Goal: Information Seeking & Learning: Learn about a topic

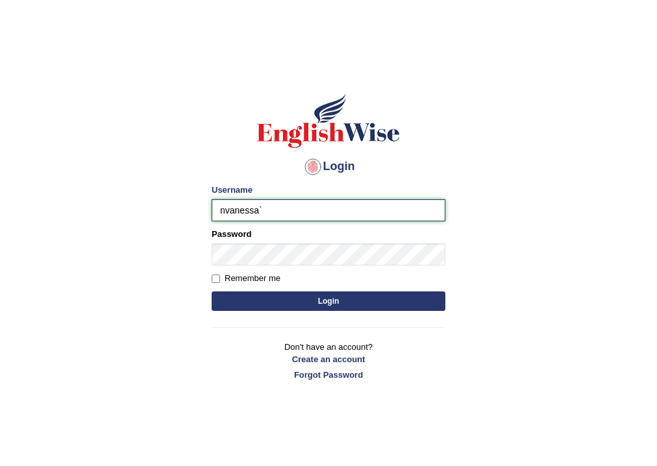
click at [309, 210] on input "nvanessa`" at bounding box center [329, 210] width 234 height 22
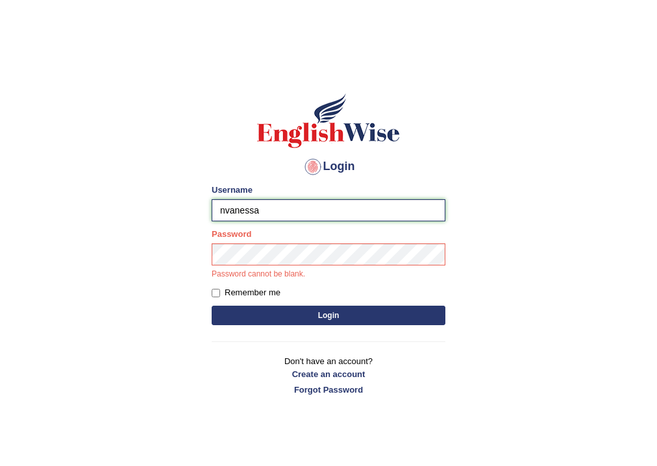
type input "nvanessa"
click at [299, 201] on input "nvanessa" at bounding box center [329, 210] width 234 height 22
click at [298, 201] on input "nvanessa" at bounding box center [329, 210] width 234 height 22
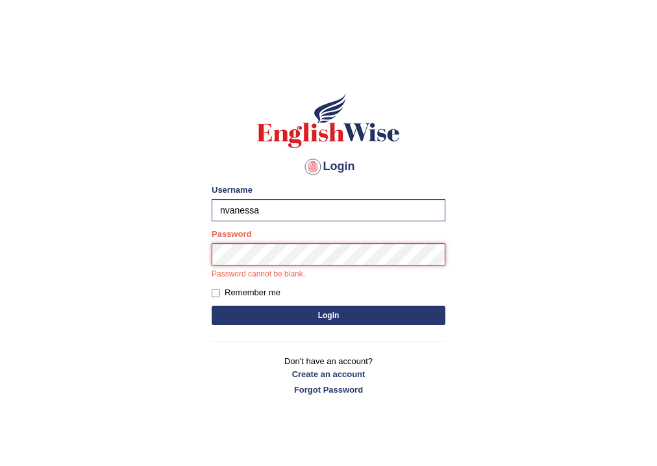
click at [212, 306] on button "Login" at bounding box center [329, 315] width 234 height 19
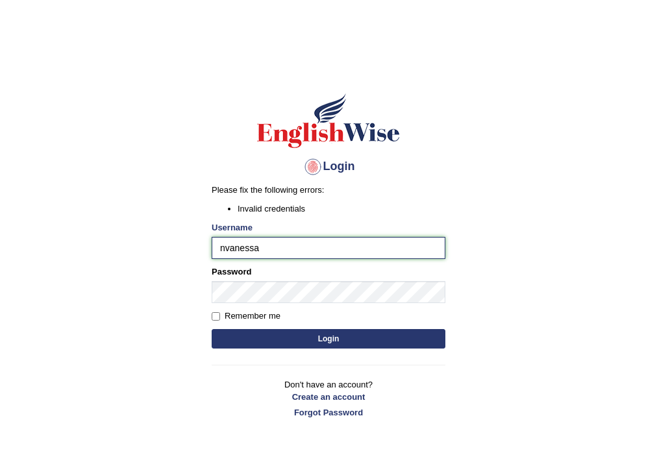
drag, startPoint x: 265, startPoint y: 247, endPoint x: 257, endPoint y: 248, distance: 7.8
click at [257, 248] on input "nvanessa" at bounding box center [329, 248] width 234 height 22
type input "n"
type input "naylav"
click at [212, 329] on button "Login" at bounding box center [329, 338] width 234 height 19
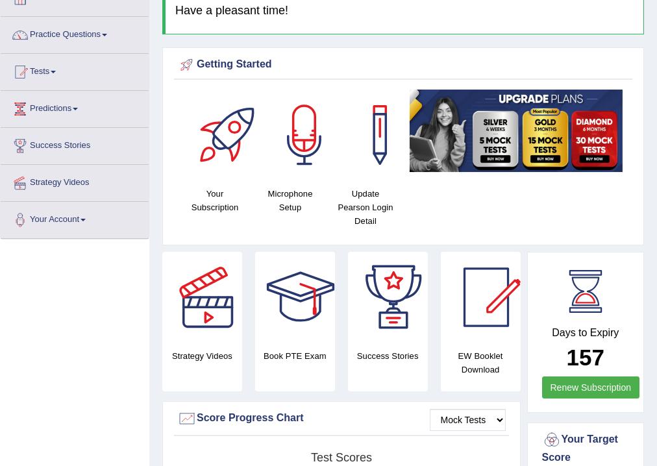
scroll to position [71, 0]
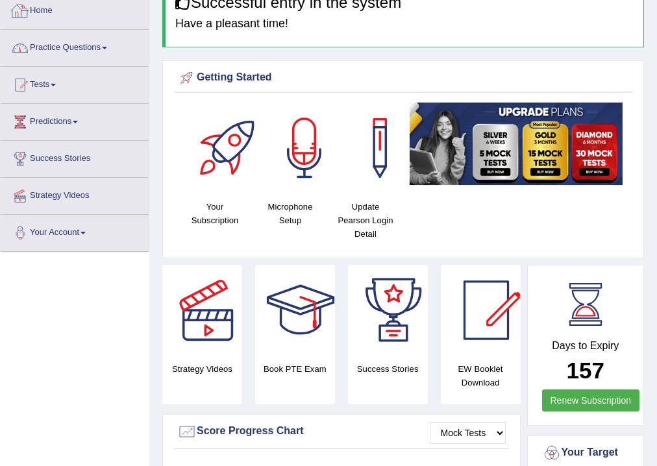
click at [107, 47] on span at bounding box center [104, 48] width 5 height 3
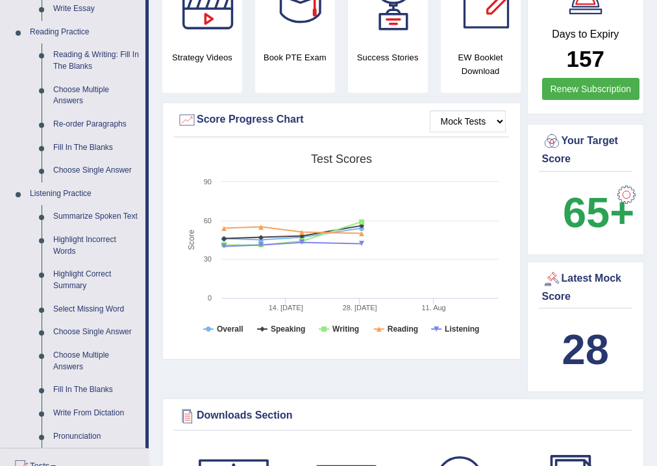
scroll to position [539, 0]
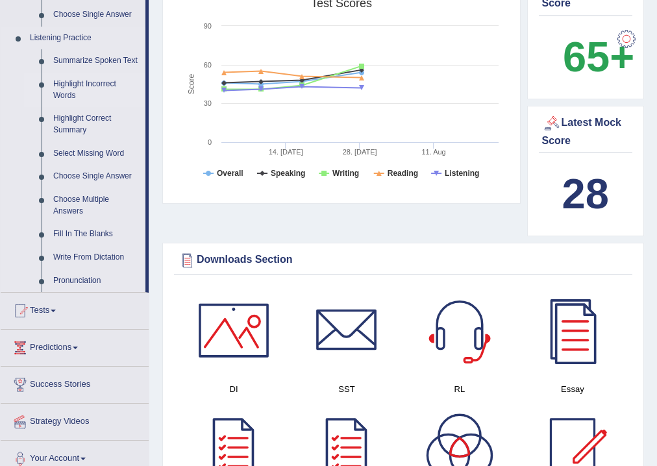
click at [81, 88] on link "Highlight Incorrect Words" at bounding box center [96, 90] width 98 height 34
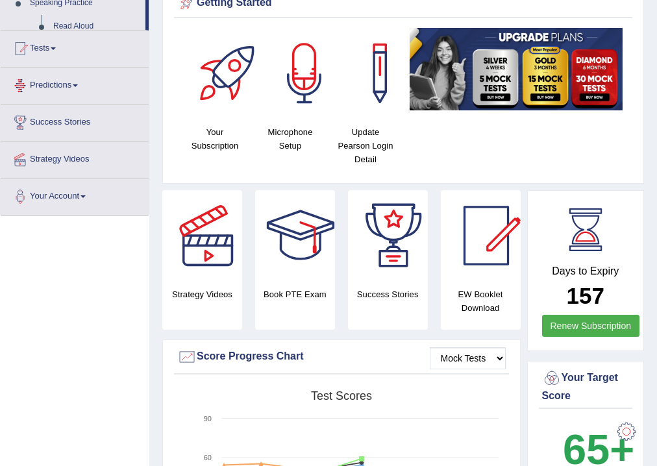
scroll to position [390, 0]
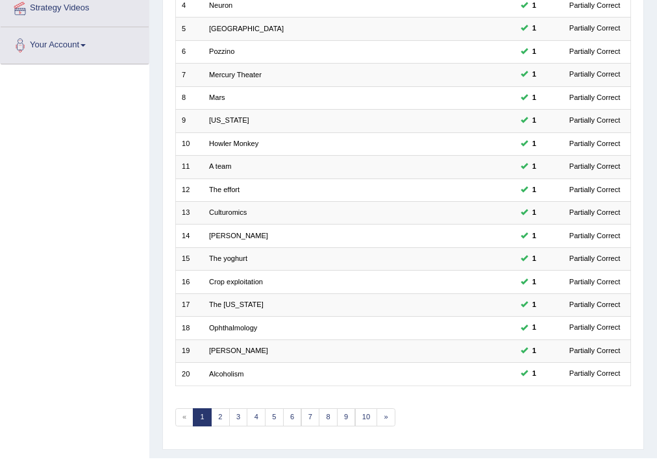
scroll to position [281, 0]
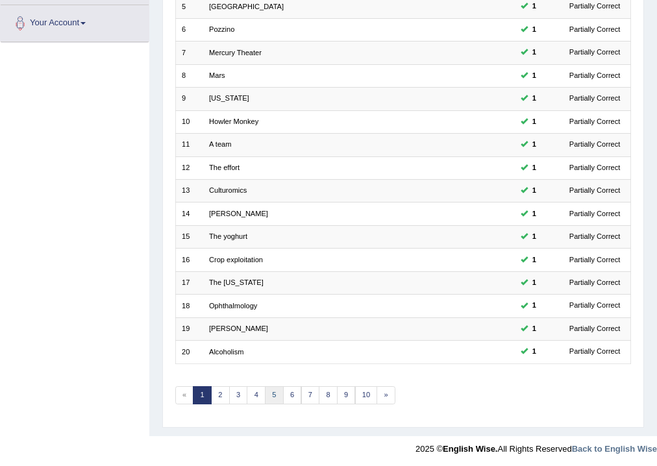
click at [277, 387] on link "5" at bounding box center [274, 396] width 19 height 18
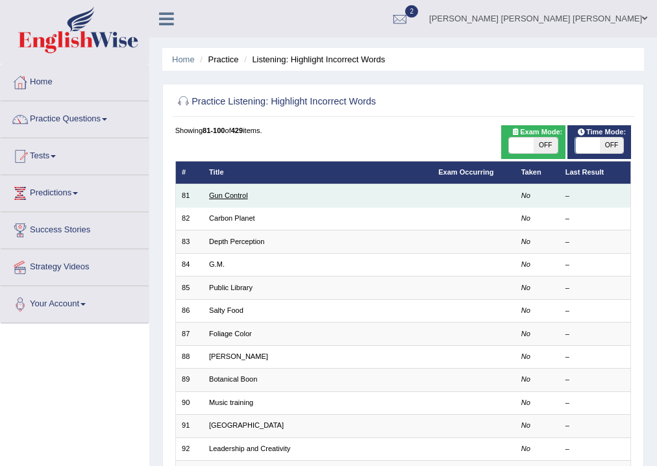
click at [240, 198] on link "Gun Control" at bounding box center [228, 196] width 39 height 8
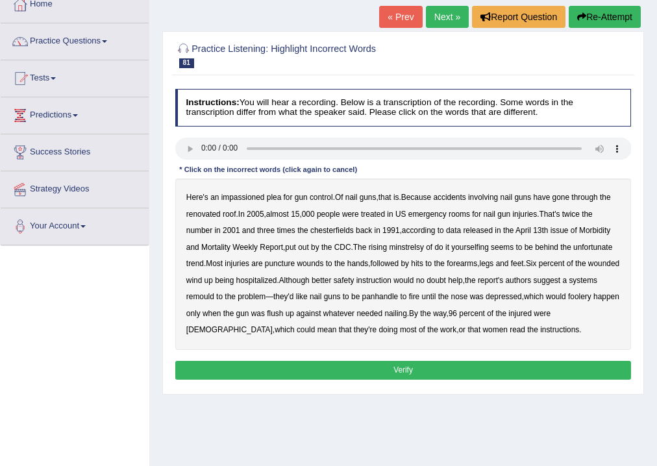
scroll to position [108, 0]
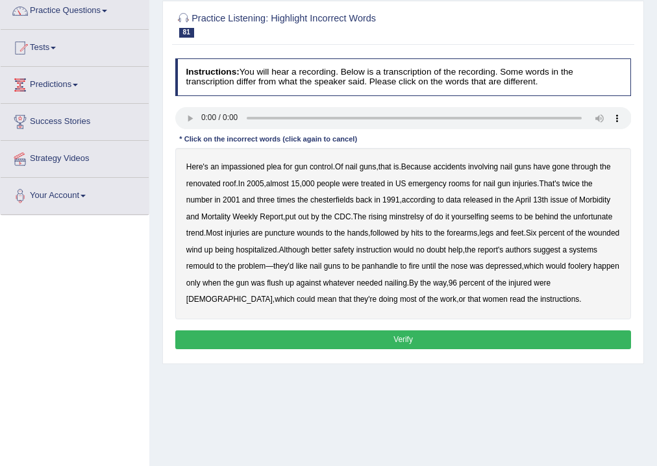
click at [392, 409] on div "Home Practice Listening: Highlight Incorrect Words Gun Control « Prev Next » Re…" at bounding box center [403, 217] width 508 height 650
click at [332, 197] on b "chesterfields" at bounding box center [333, 200] width 44 height 9
click at [416, 219] on b "minstrelsy" at bounding box center [406, 216] width 35 height 9
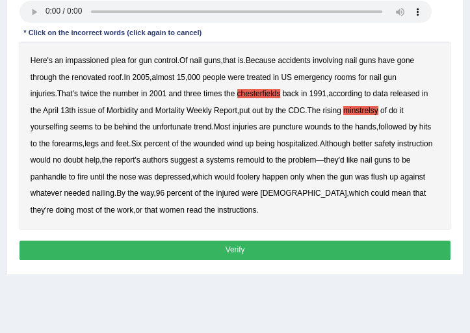
scroll to position [212, 0]
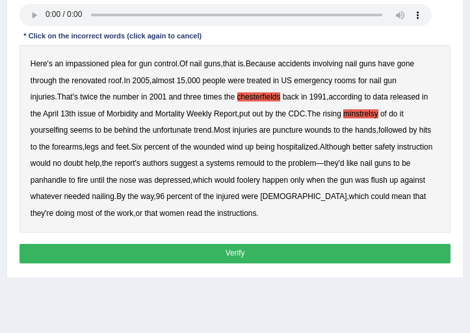
click at [237, 165] on b "remould" at bounding box center [250, 163] width 28 height 9
click at [67, 175] on b "panhandle" at bounding box center [49, 179] width 36 height 9
click at [236, 180] on b "foolery" at bounding box center [247, 179] width 23 height 9
click at [188, 252] on button "Verify" at bounding box center [234, 253] width 431 height 19
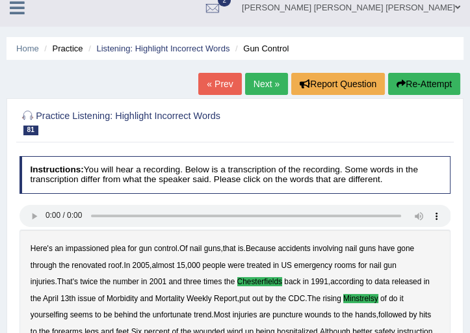
scroll to position [8, 0]
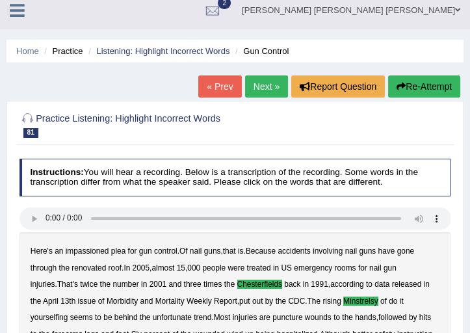
click at [256, 88] on link "Next »" at bounding box center [266, 86] width 43 height 22
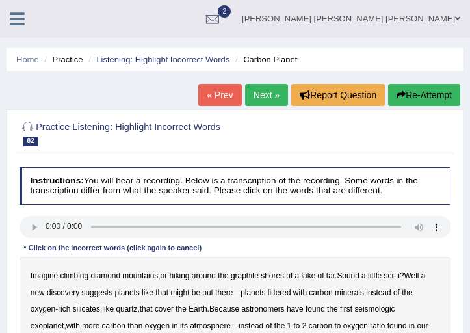
scroll to position [190, 0]
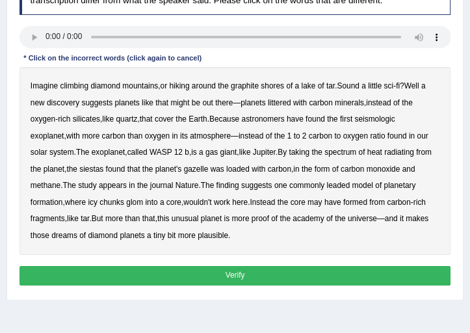
click at [390, 118] on b "seismologic" at bounding box center [374, 118] width 40 height 9
click at [79, 167] on b "siestas" at bounding box center [91, 168] width 24 height 9
click at [184, 169] on b "gazelle" at bounding box center [196, 168] width 25 height 9
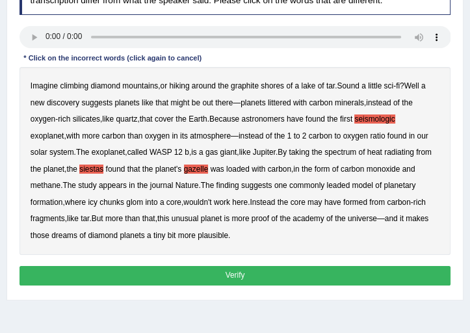
click at [326, 183] on b "leaded" at bounding box center [337, 185] width 23 height 9
click at [324, 201] on b "have" at bounding box center [332, 201] width 17 height 9
click at [292, 220] on b "academy" at bounding box center [307, 218] width 31 height 9
click at [203, 281] on button "Verify" at bounding box center [234, 275] width 431 height 19
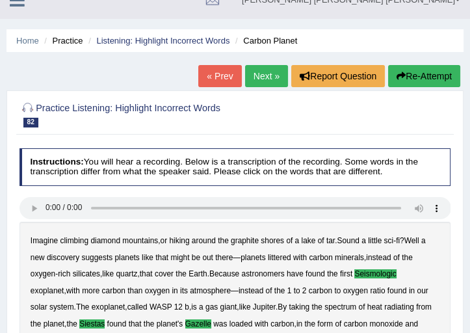
scroll to position [12, 0]
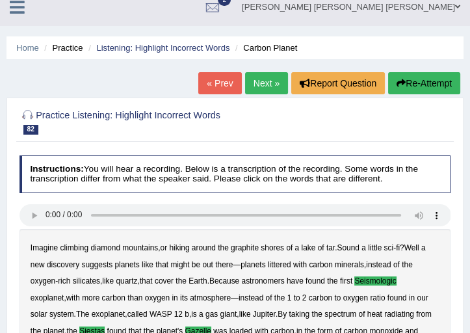
click at [235, 76] on link "« Prev" at bounding box center [219, 83] width 43 height 22
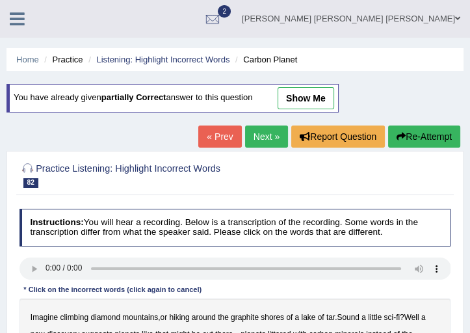
click at [262, 138] on link "Next »" at bounding box center [266, 136] width 43 height 22
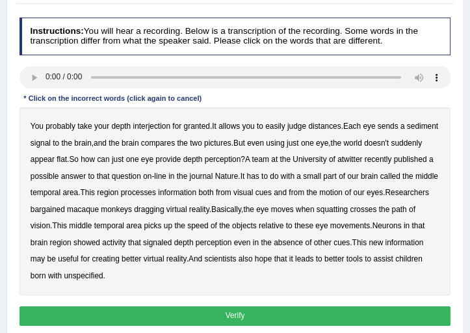
scroll to position [157, 0]
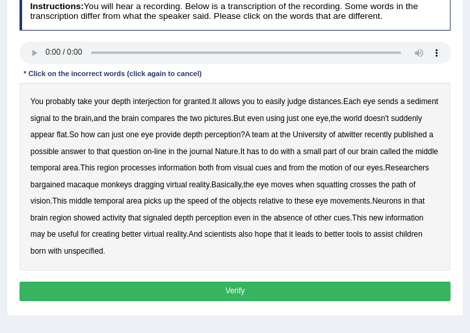
click at [140, 97] on b "interjection" at bounding box center [152, 101] width 38 height 9
click at [362, 134] on b "atwitter" at bounding box center [349, 134] width 25 height 9
click at [65, 184] on b "bargained" at bounding box center [48, 184] width 34 height 9
click at [164, 186] on b "dragging" at bounding box center [149, 184] width 30 height 9
click at [103, 253] on b "unspecified" at bounding box center [83, 250] width 39 height 9
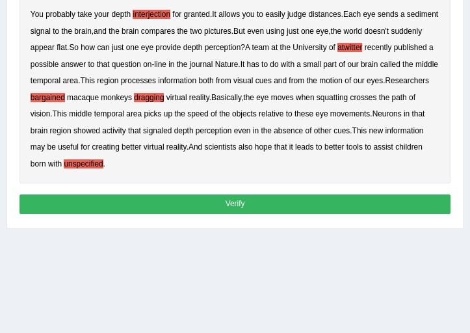
click at [275, 203] on button "Verify" at bounding box center [234, 203] width 431 height 19
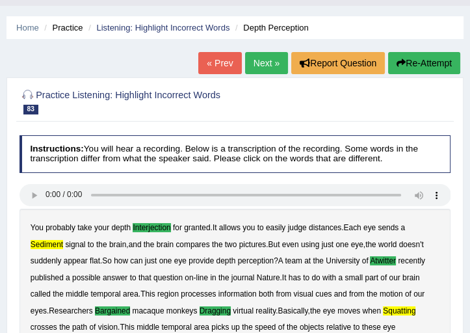
scroll to position [29, 0]
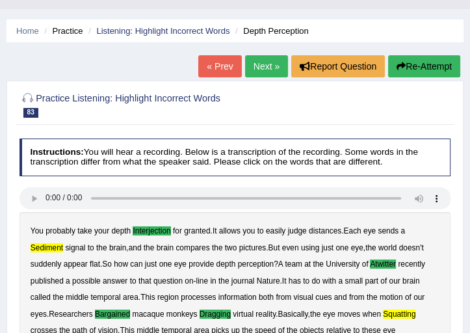
click at [265, 63] on link "Next »" at bounding box center [266, 66] width 43 height 22
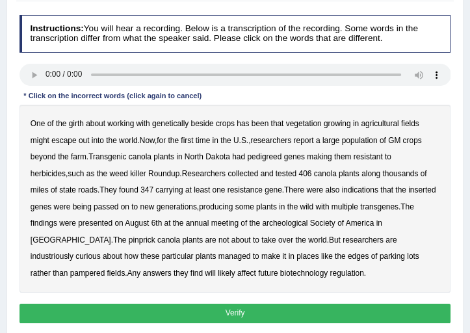
scroll to position [168, 0]
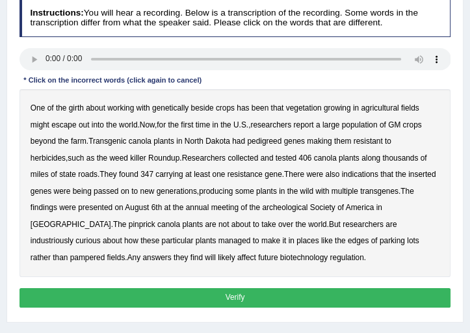
drag, startPoint x: 474, startPoint y: 142, endPoint x: 474, endPoint y: 178, distance: 35.7
click at [75, 107] on b "girth" at bounding box center [76, 107] width 15 height 9
click at [197, 108] on b "beside" at bounding box center [202, 107] width 23 height 9
click at [247, 139] on b "pedigreed" at bounding box center [264, 140] width 34 height 9
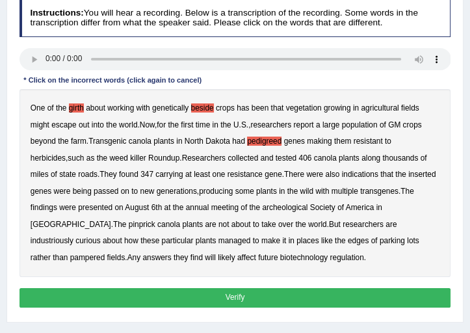
click at [408, 171] on b "inserted" at bounding box center [421, 174] width 27 height 9
click at [155, 220] on b "pinprick" at bounding box center [142, 224] width 27 height 9
click at [224, 294] on button "Verify" at bounding box center [234, 297] width 431 height 19
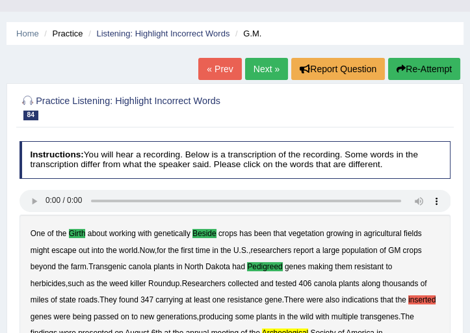
scroll to position [25, 0]
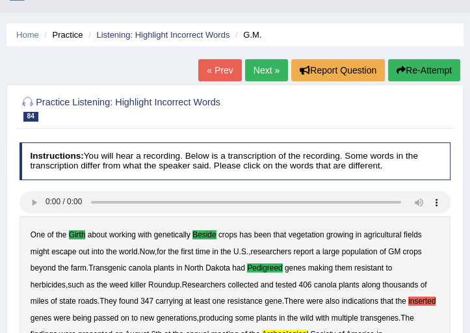
click at [253, 66] on link "Next »" at bounding box center [266, 70] width 43 height 22
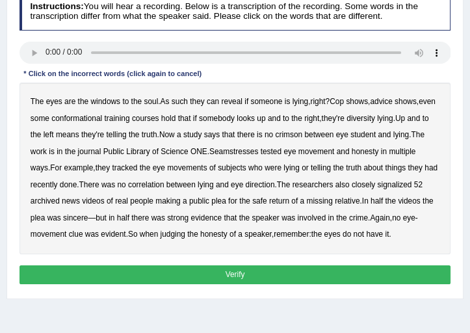
click at [102, 118] on b "conformational" at bounding box center [76, 118] width 51 height 9
click at [375, 118] on b "diversity" at bounding box center [360, 118] width 29 height 9
click at [302, 135] on b "crimson" at bounding box center [288, 134] width 27 height 9
click at [375, 133] on b "student" at bounding box center [362, 134] width 25 height 9
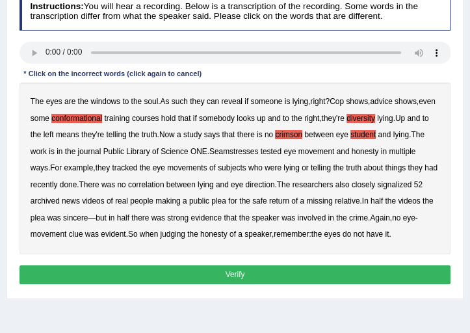
click at [258, 150] on b "Seamstresses" at bounding box center [233, 151] width 49 height 9
click at [411, 183] on b "signalized" at bounding box center [394, 184] width 34 height 9
click at [57, 201] on b "archived" at bounding box center [45, 200] width 29 height 9
click at [380, 271] on button "Verify" at bounding box center [234, 274] width 431 height 19
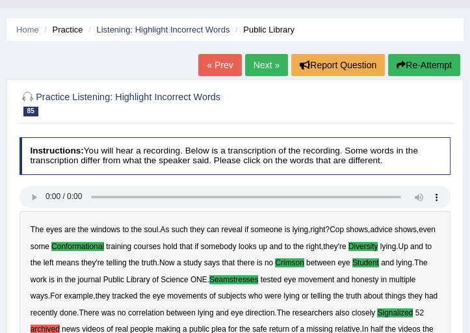
scroll to position [20, 0]
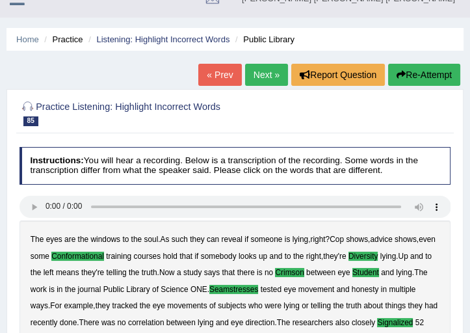
click at [274, 81] on link "Next »" at bounding box center [266, 75] width 43 height 22
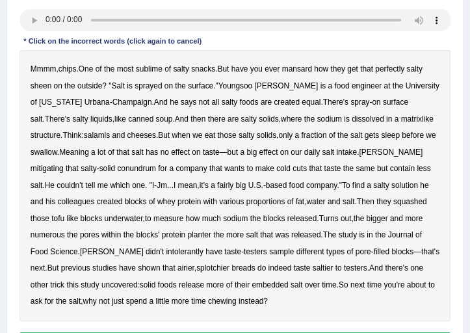
click at [381, 136] on b "sleep" at bounding box center [390, 135] width 18 height 9
click at [368, 156] on div "Mmmm , chips . One of the most sublime of salty snacks . But have you ever mans…" at bounding box center [234, 185] width 431 height 271
click at [64, 164] on b "mitigating" at bounding box center [47, 168] width 33 height 9
click at [187, 235] on b "planter" at bounding box center [198, 234] width 23 height 9
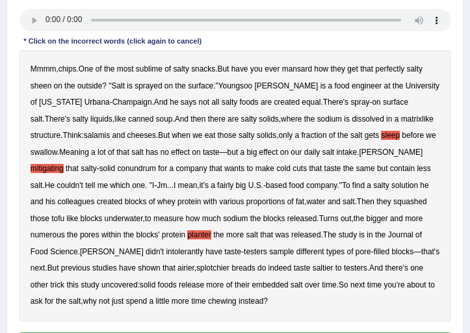
click at [166, 251] on b "intolerantly" at bounding box center [185, 251] width 38 height 9
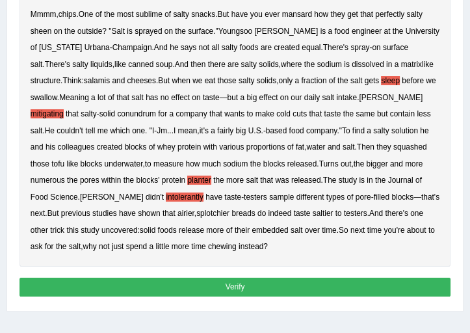
scroll to position [270, 0]
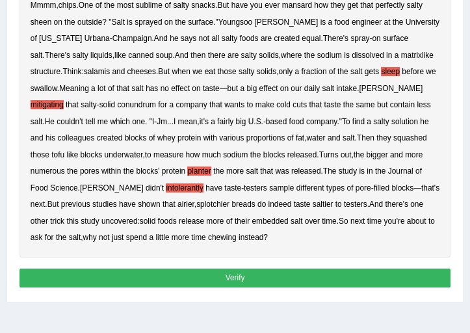
click at [196, 204] on b "splotchier" at bounding box center [212, 203] width 33 height 9
click at [208, 236] on b "chewing" at bounding box center [222, 237] width 29 height 9
click at [212, 269] on button "Verify" at bounding box center [234, 277] width 431 height 19
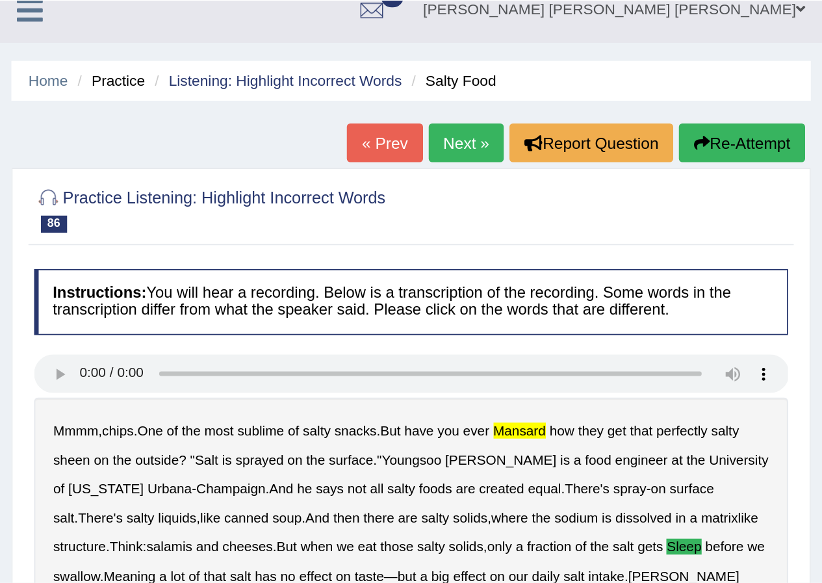
scroll to position [0, 0]
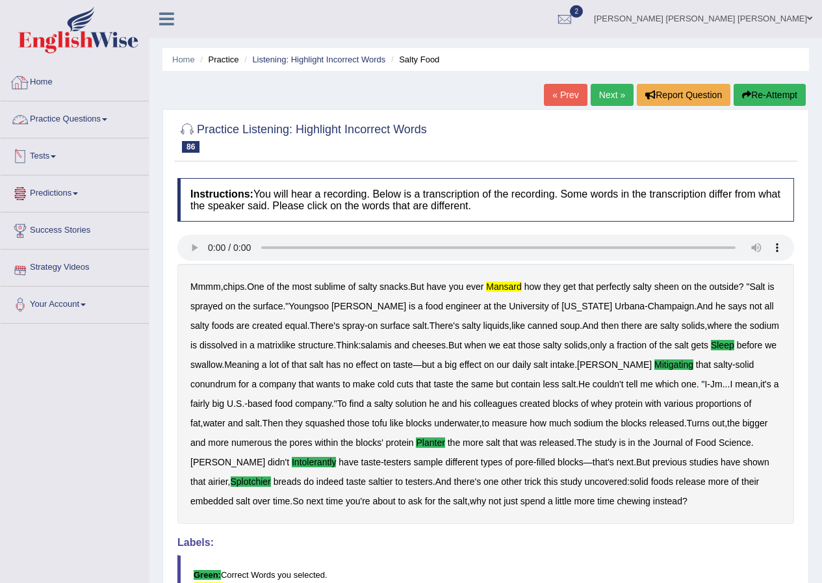
click at [45, 116] on link "Practice Questions" at bounding box center [75, 117] width 148 height 32
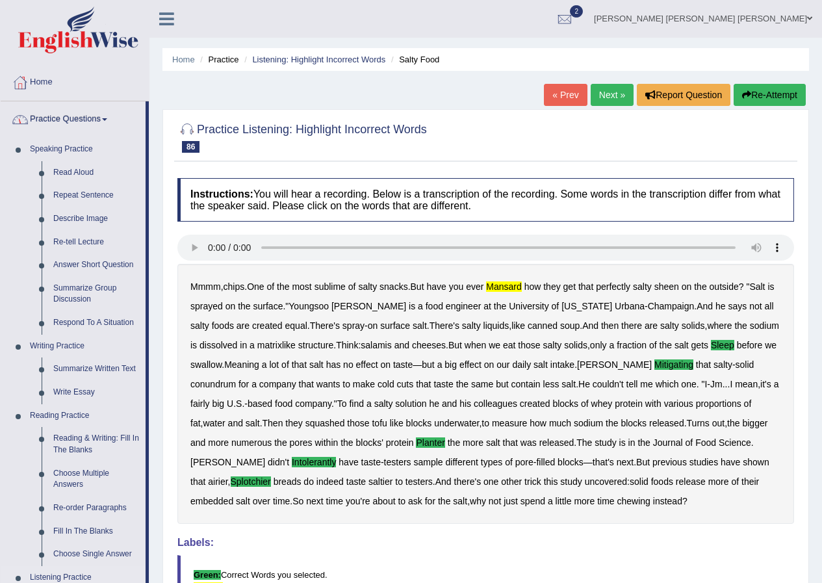
scroll to position [390, 0]
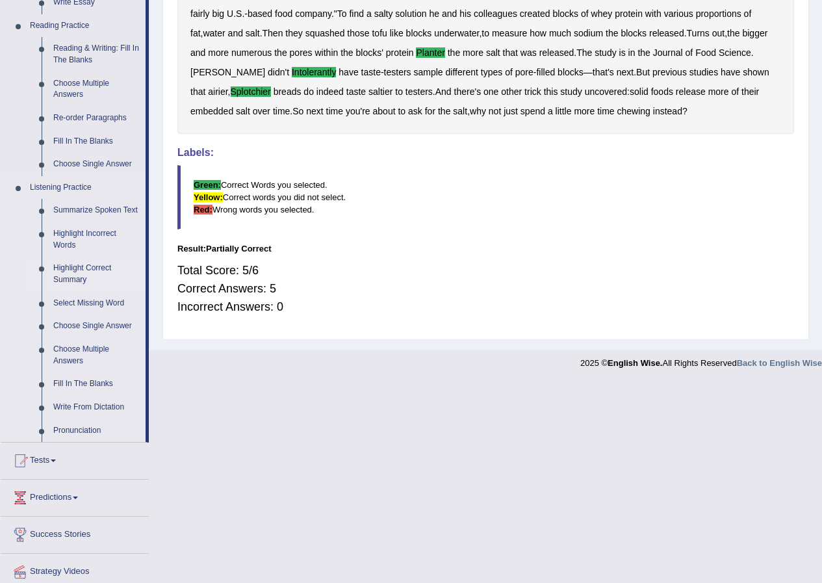
click at [79, 265] on link "Highlight Correct Summary" at bounding box center [96, 274] width 98 height 34
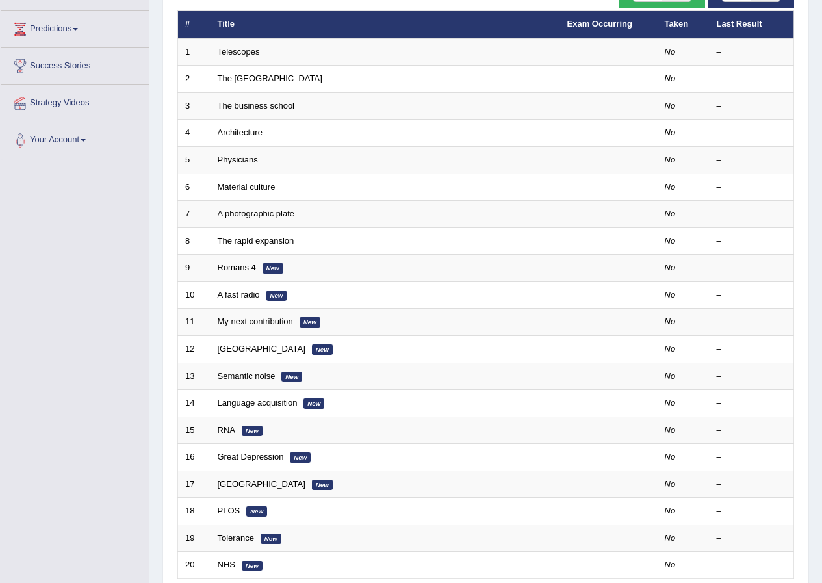
scroll to position [277, 0]
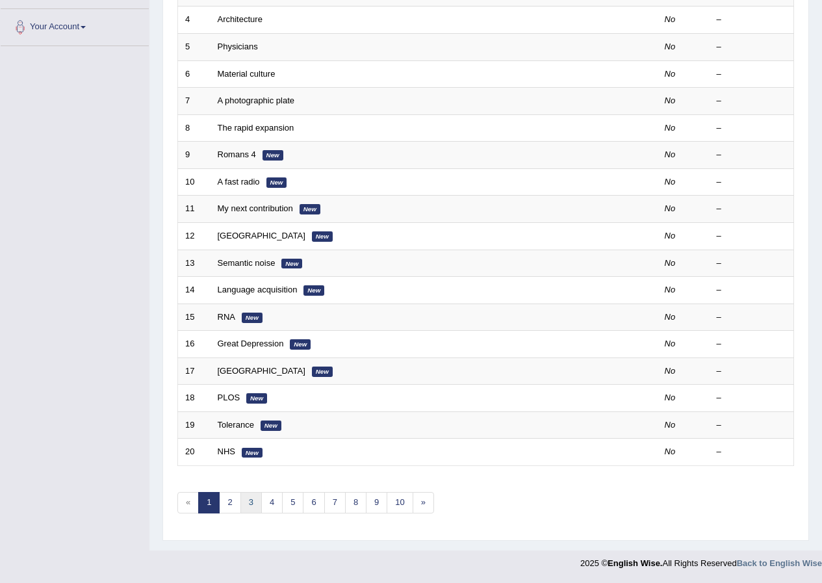
click at [255, 501] on link "3" at bounding box center [250, 502] width 21 height 21
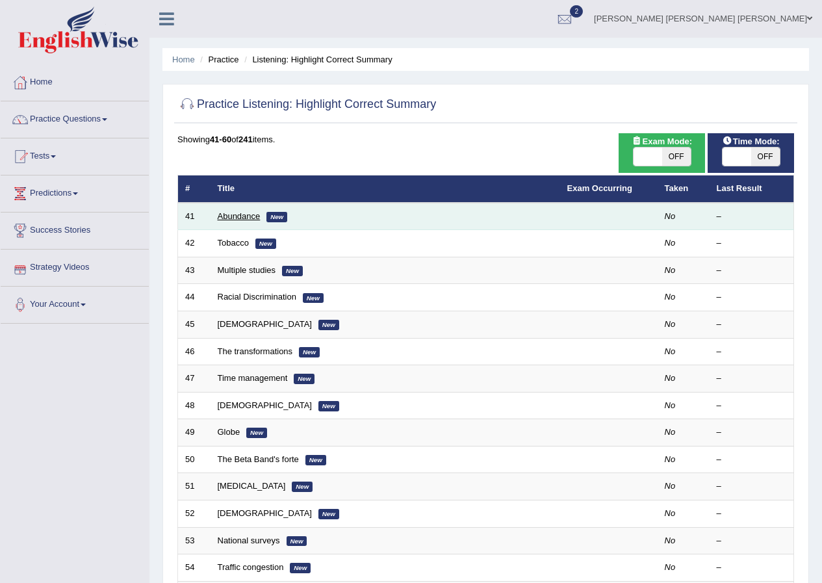
click at [241, 211] on link "Abundance" at bounding box center [239, 216] width 43 height 10
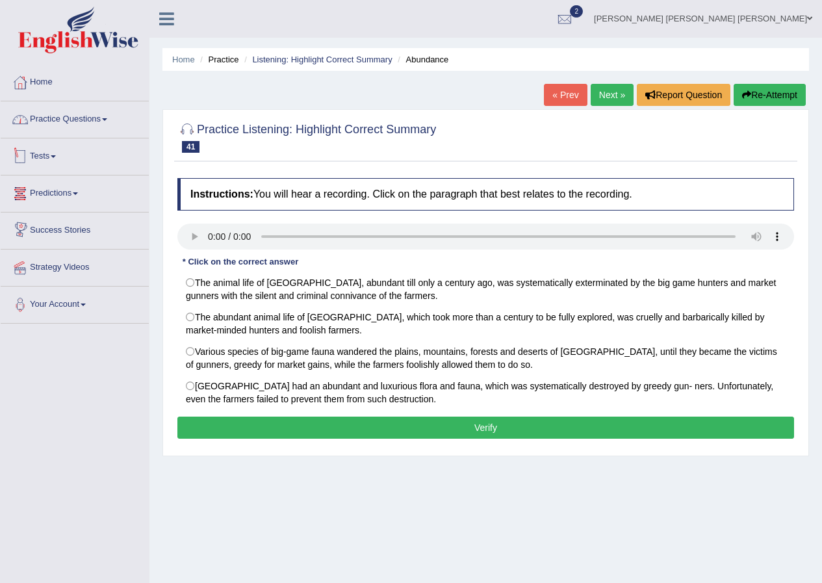
click at [64, 127] on link "Practice Questions" at bounding box center [75, 117] width 148 height 32
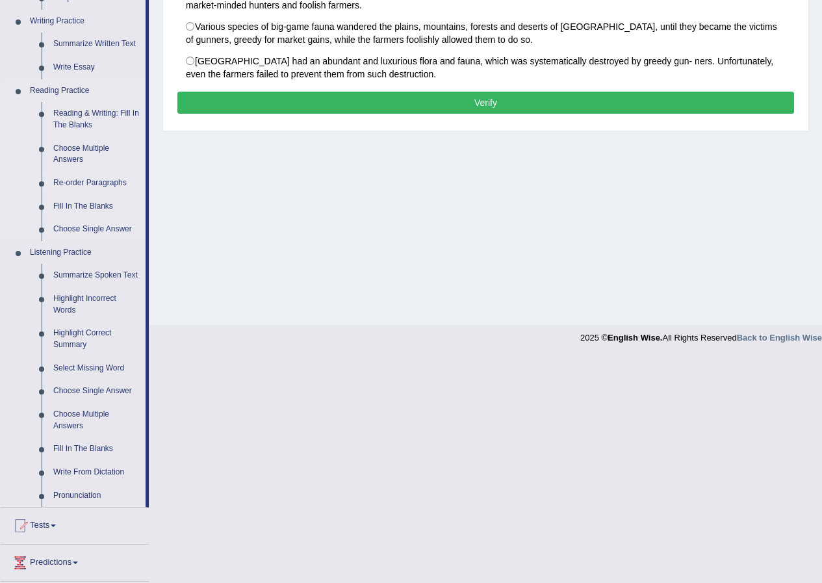
scroll to position [390, 0]
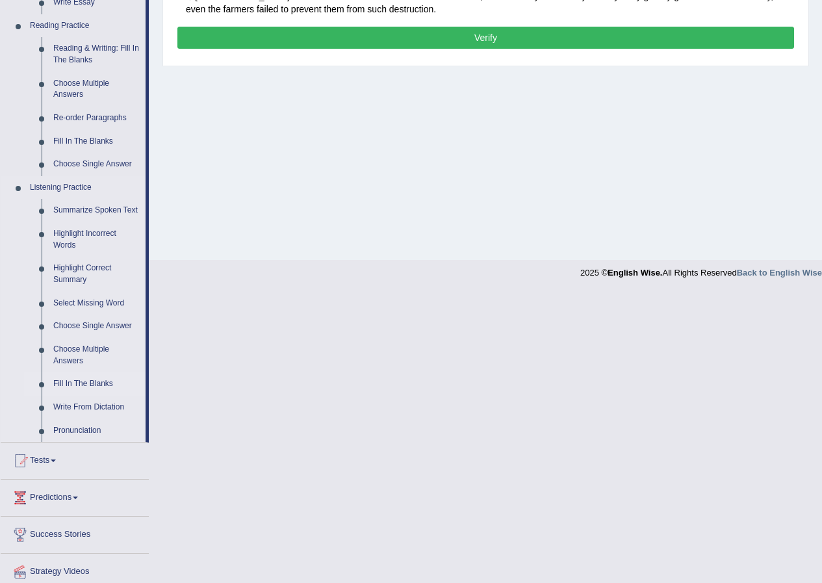
click at [67, 385] on link "Fill In The Blanks" at bounding box center [96, 383] width 98 height 23
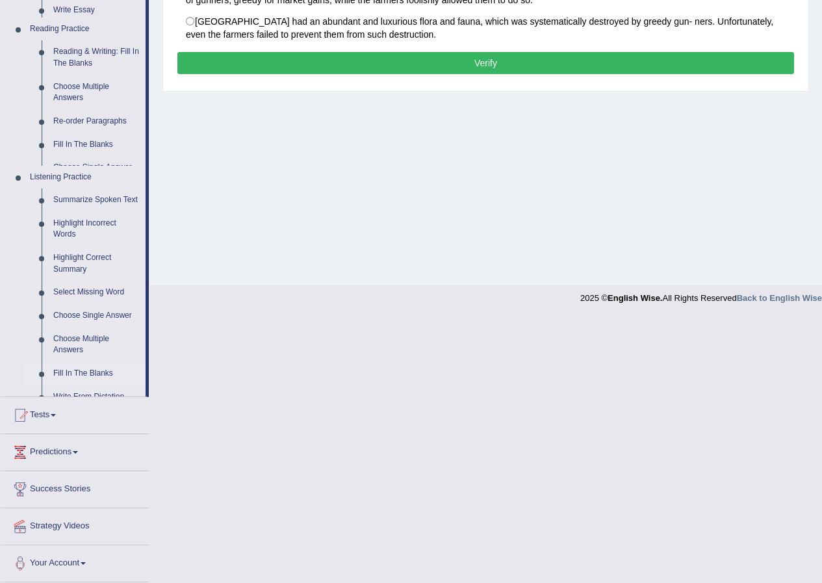
scroll to position [99, 0]
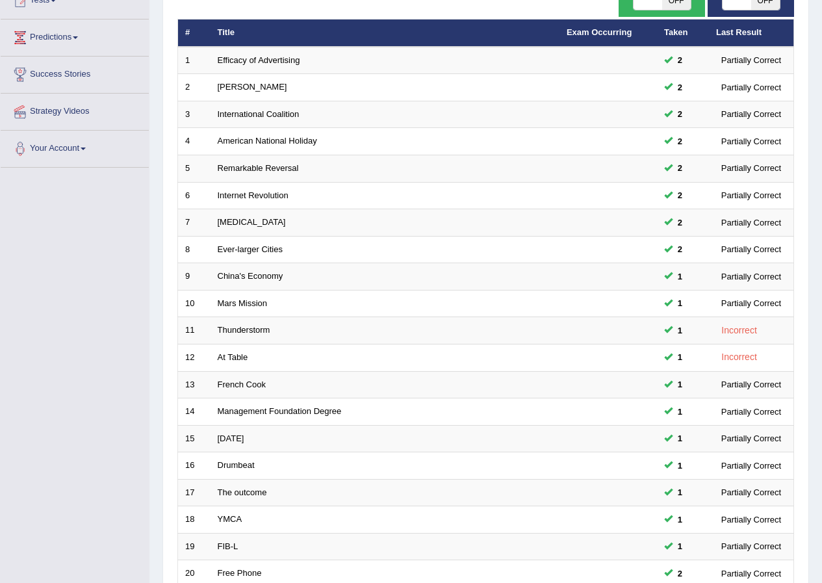
scroll to position [277, 0]
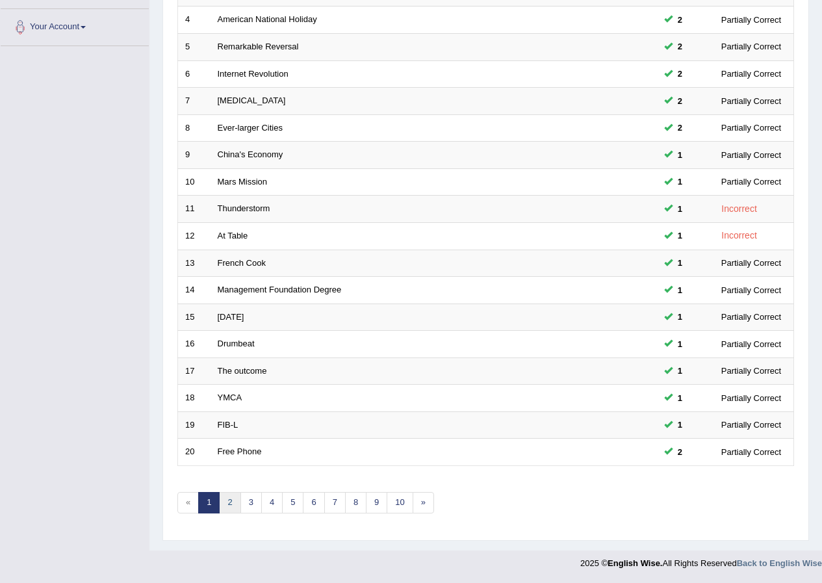
click at [227, 506] on link "2" at bounding box center [229, 502] width 21 height 21
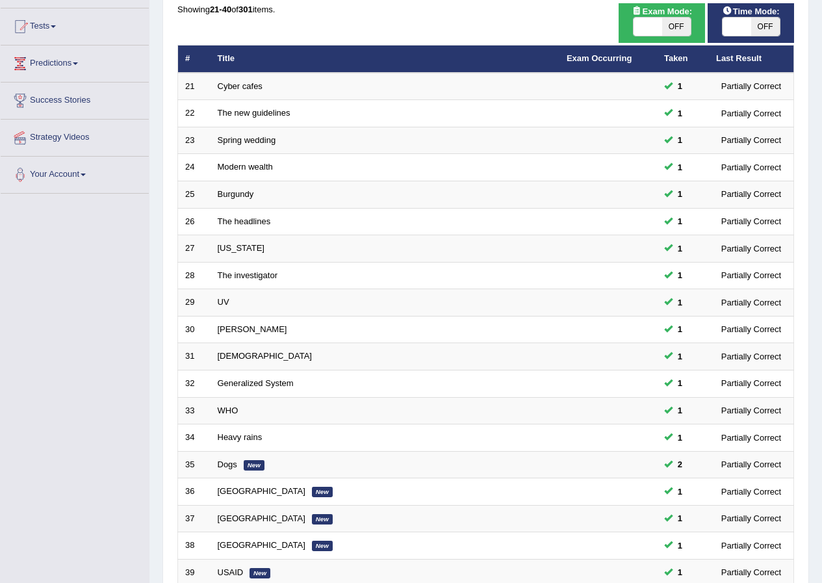
scroll to position [277, 0]
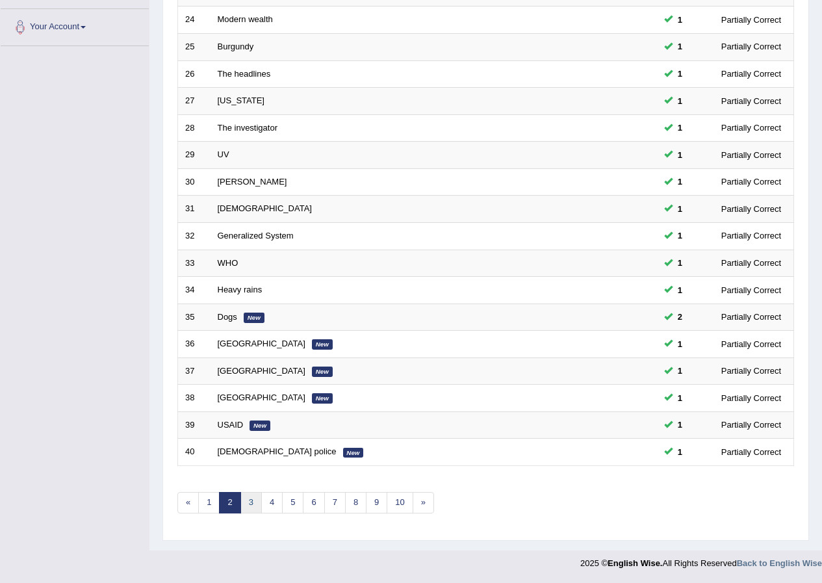
click at [254, 504] on link "3" at bounding box center [250, 502] width 21 height 21
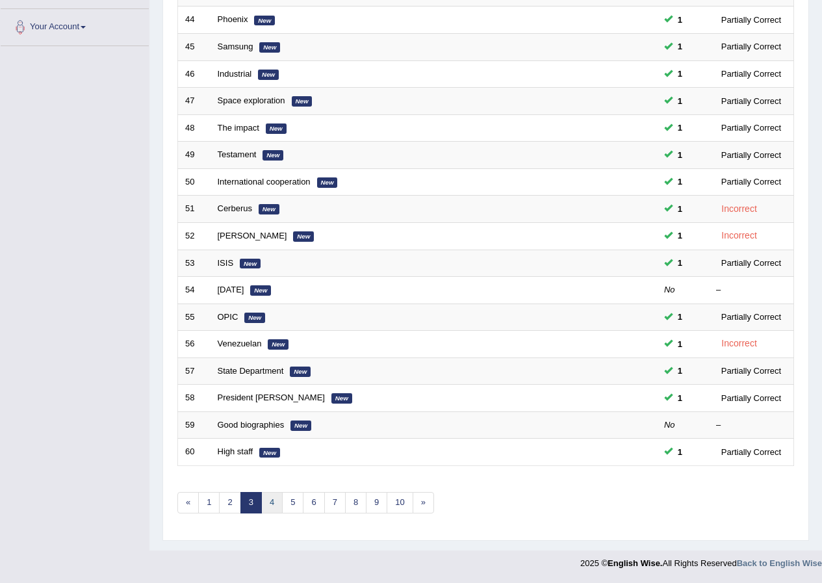
click at [267, 507] on link "4" at bounding box center [271, 502] width 21 height 21
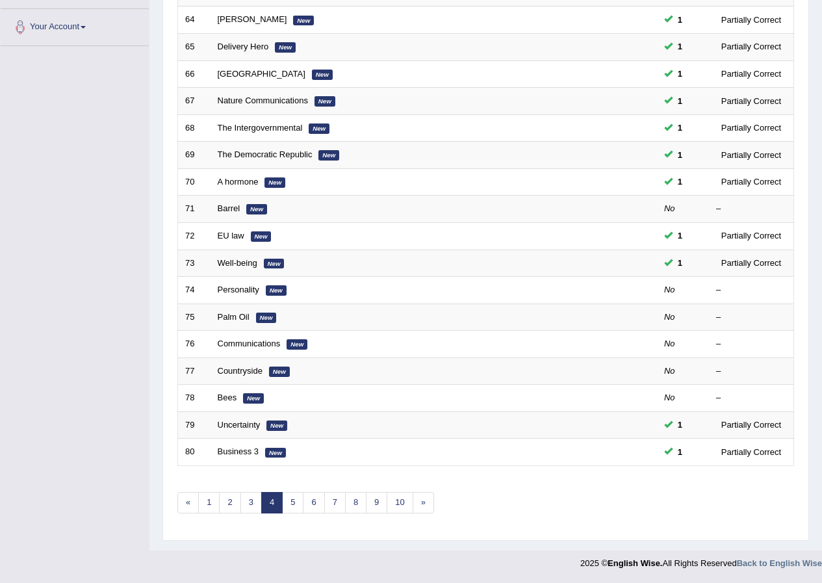
scroll to position [277, 0]
click at [294, 515] on div "Showing 61-80 of 301 items. # Title Exam Occurring Taken Last Result 61 Distrib…" at bounding box center [485, 193] width 616 height 674
click at [298, 505] on link "5" at bounding box center [292, 502] width 21 height 21
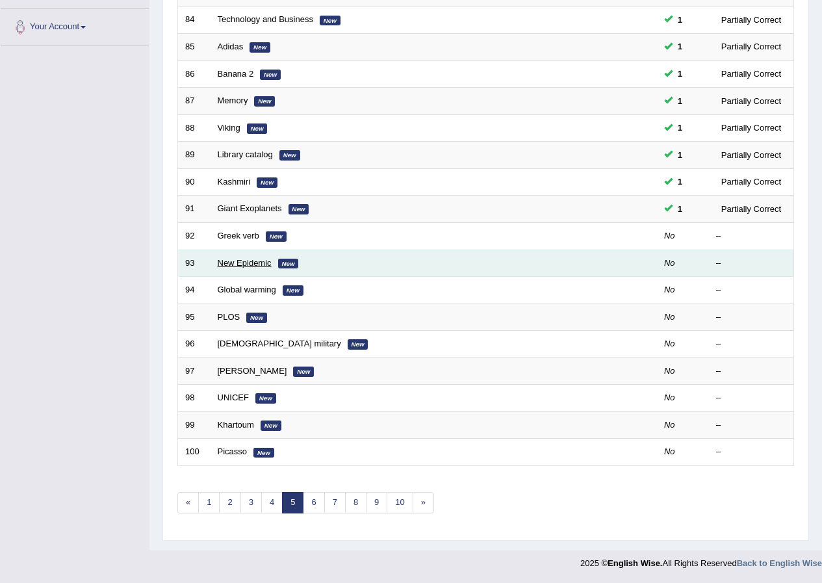
click at [227, 259] on link "New Epidemic" at bounding box center [245, 263] width 54 height 10
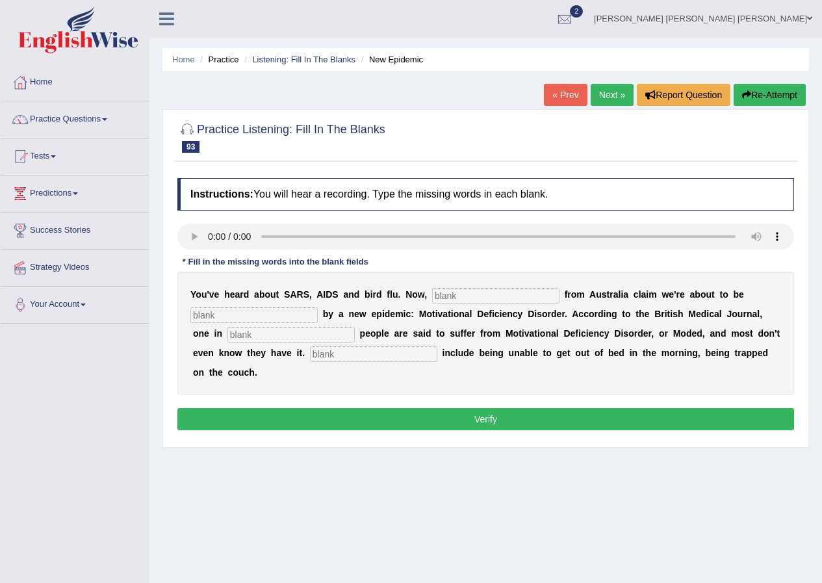
click at [459, 293] on input "text" at bounding box center [495, 296] width 127 height 16
click at [475, 296] on input "text" at bounding box center [495, 296] width 127 height 16
type input "reserchera"
click at [268, 316] on input "text" at bounding box center [253, 315] width 127 height 16
type input "h"
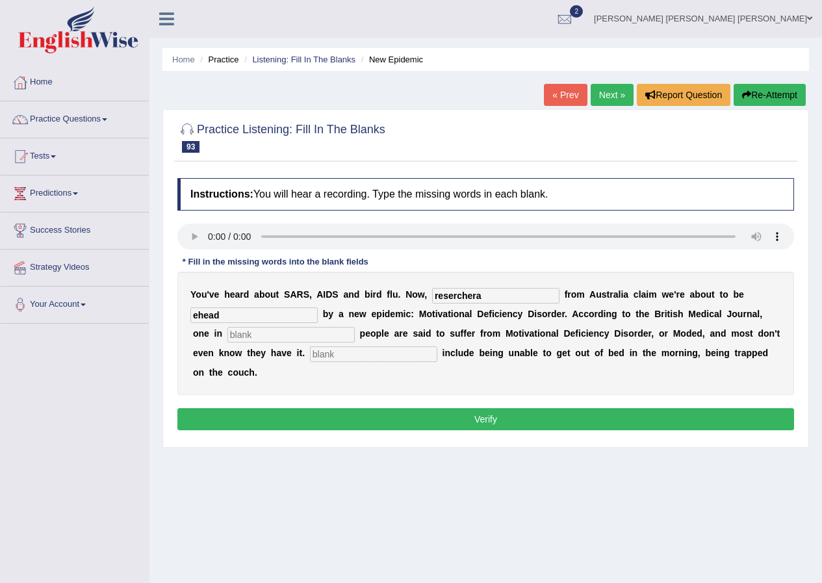
click at [197, 311] on input "ehead" at bounding box center [253, 315] width 127 height 16
type input "head"
click at [323, 329] on input "text" at bounding box center [290, 335] width 127 height 16
type input "five"
type input "symtomps"
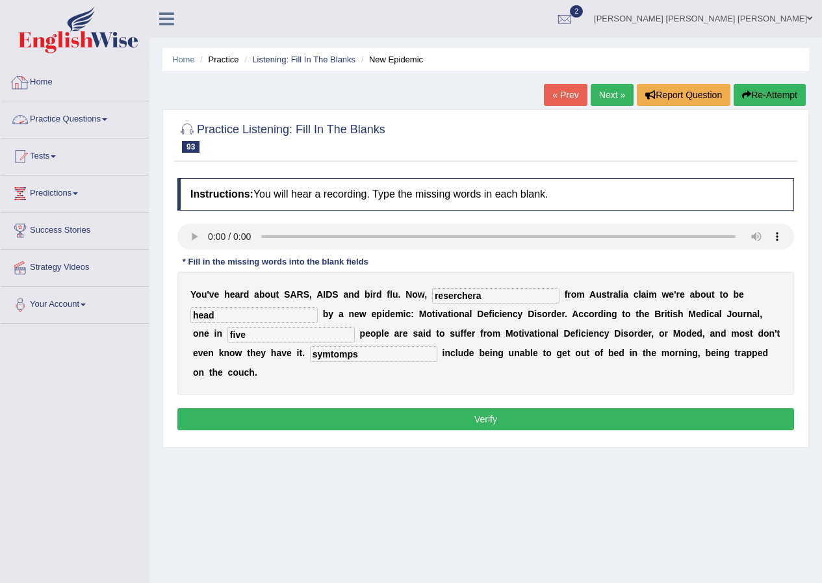
click at [42, 91] on link "Home" at bounding box center [75, 80] width 148 height 32
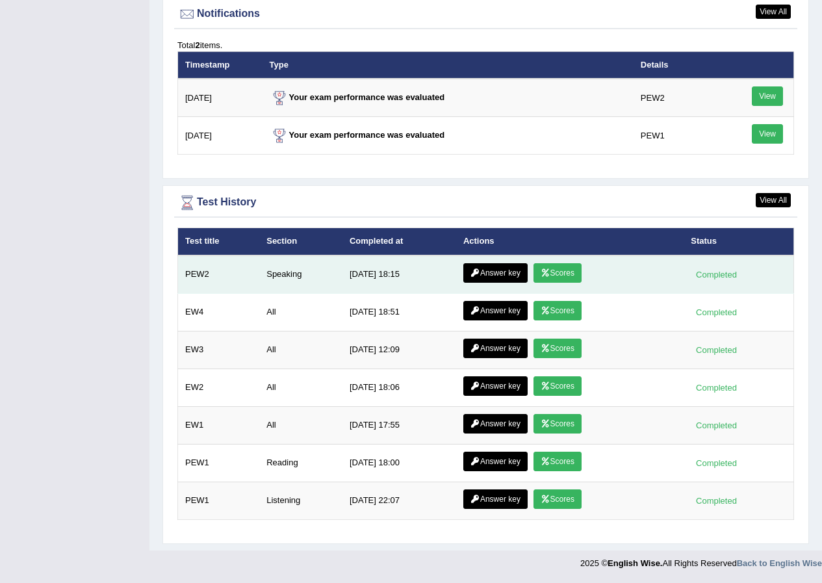
click at [498, 270] on link "Answer key" at bounding box center [495, 272] width 64 height 19
